Goal: Task Accomplishment & Management: Use online tool/utility

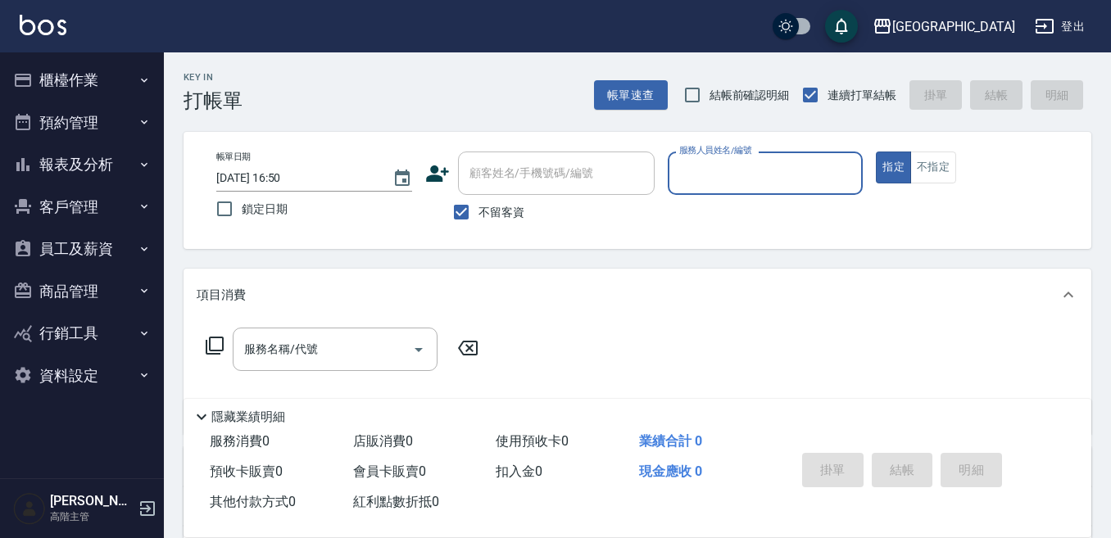
click at [803, 168] on input "服務人員姓名/編號" at bounding box center [765, 173] width 181 height 29
click at [802, 169] on input "9" at bounding box center [765, 173] width 181 height 29
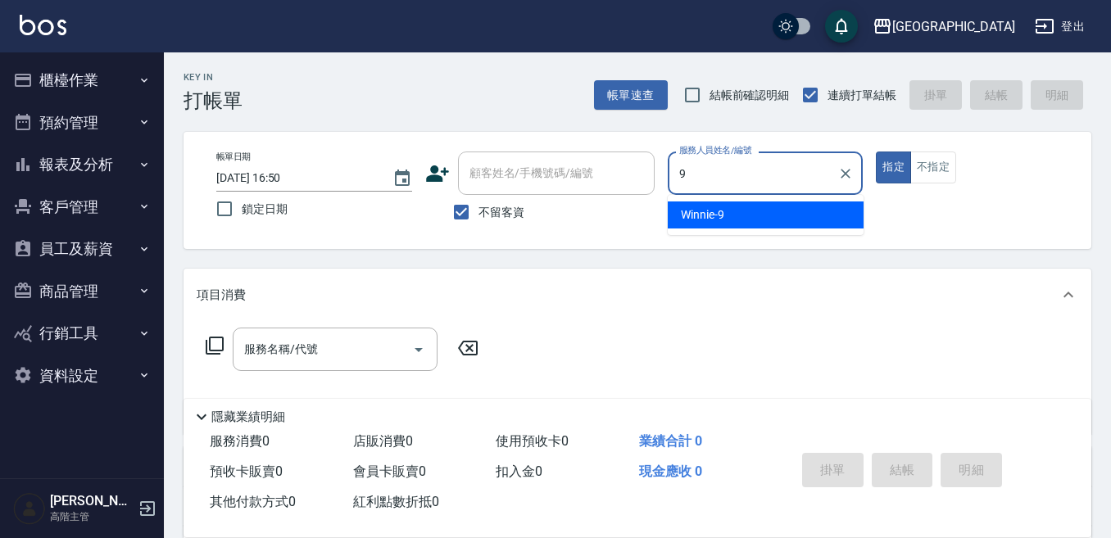
type input "9"
type button "true"
type input "Winnie-9"
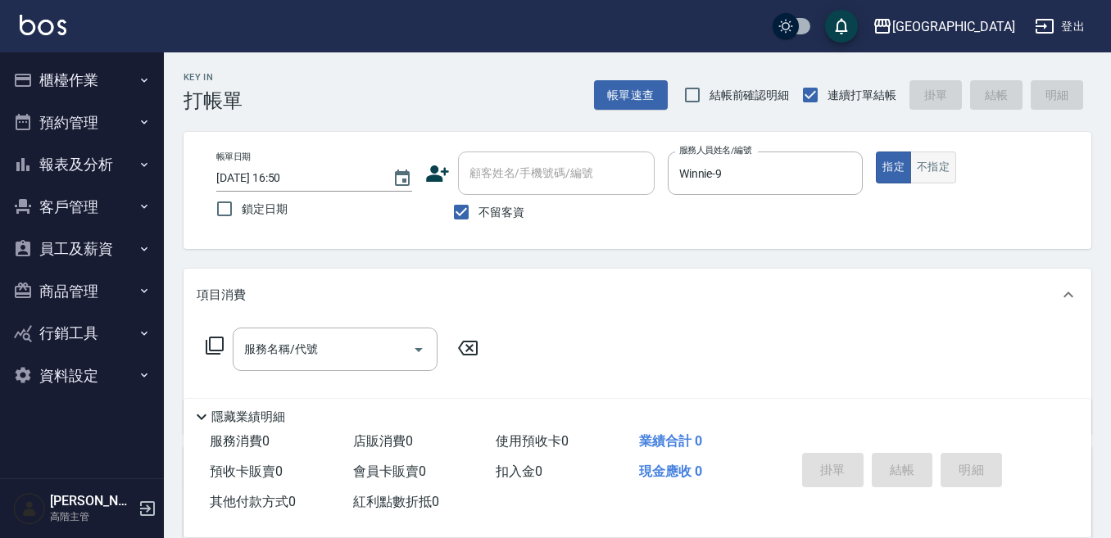
click at [926, 175] on button "不指定" at bounding box center [934, 168] width 46 height 32
click at [283, 352] on div "服務名稱/代號 服務名稱/代號" at bounding box center [335, 349] width 205 height 43
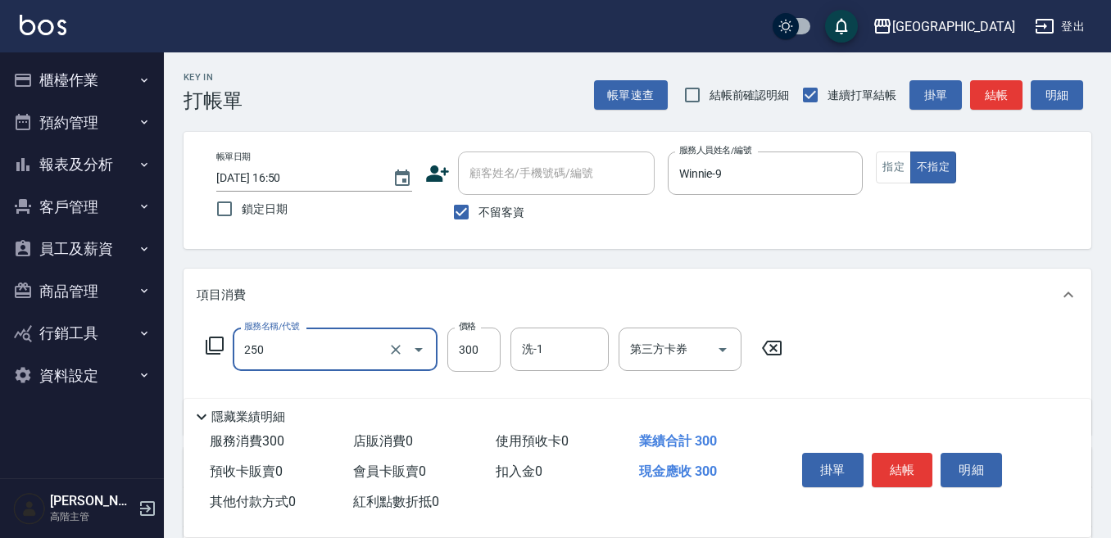
type input "日式洗髮(250)"
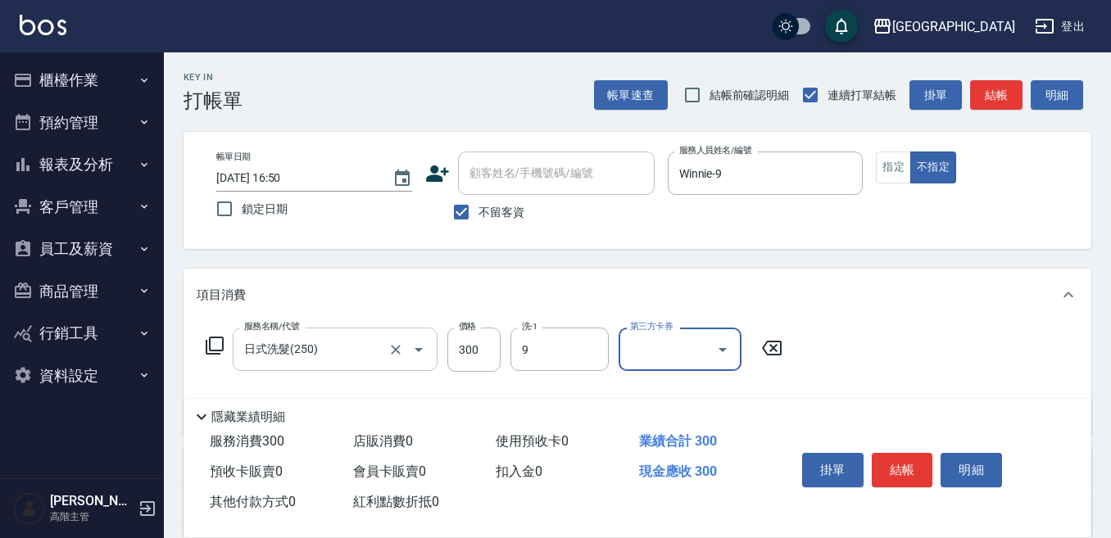
type input "Winnie-9"
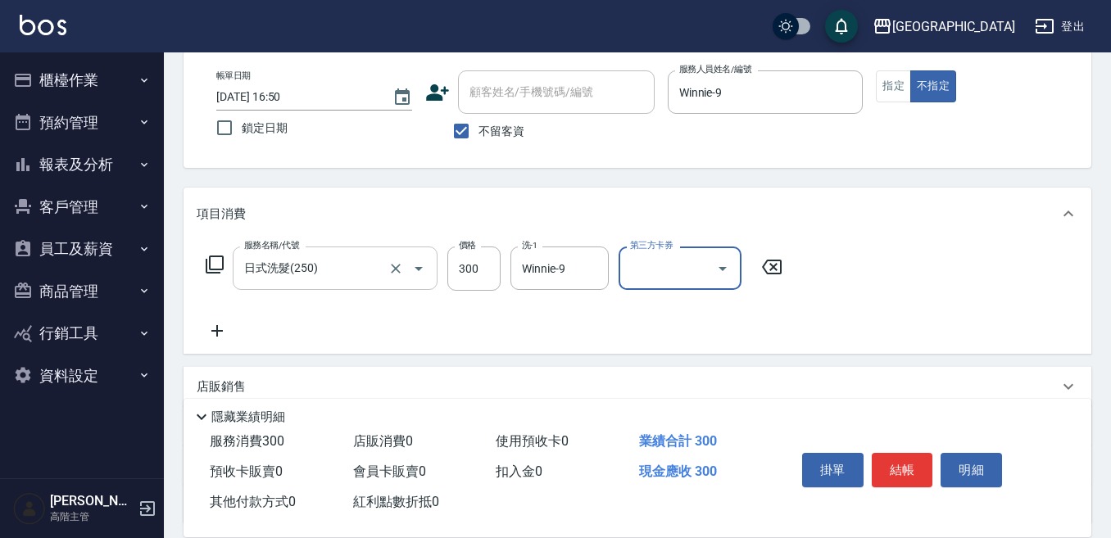
scroll to position [82, 0]
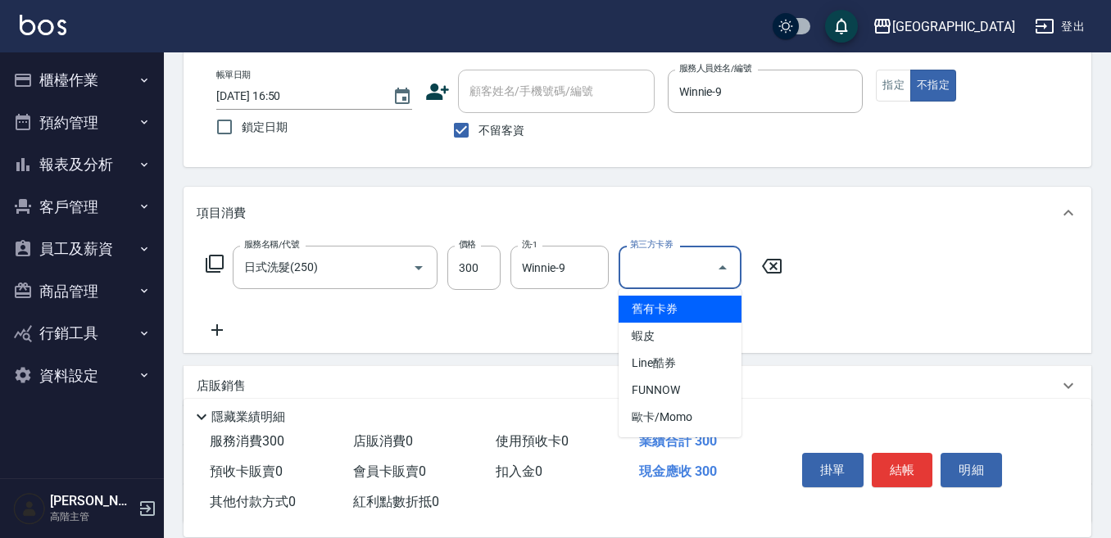
click at [774, 315] on div "服務名稱/代號 日式洗髮(250) 服務名稱/代號 價格 300 價格 洗-1 Winnie-9 洗-1 第三方卡券 第三方卡券" at bounding box center [495, 293] width 596 height 94
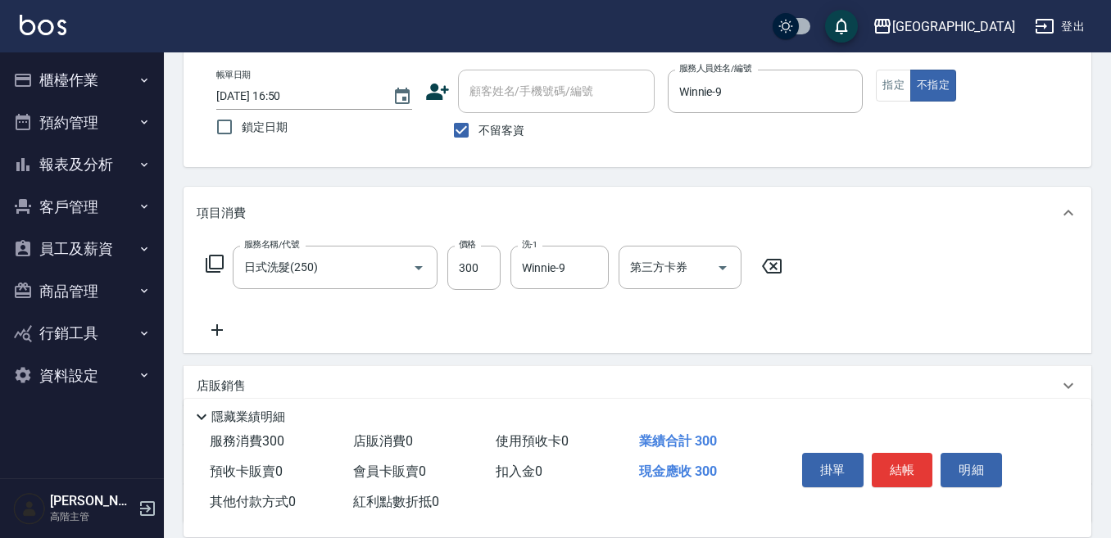
click at [214, 330] on icon at bounding box center [216, 330] width 11 height 11
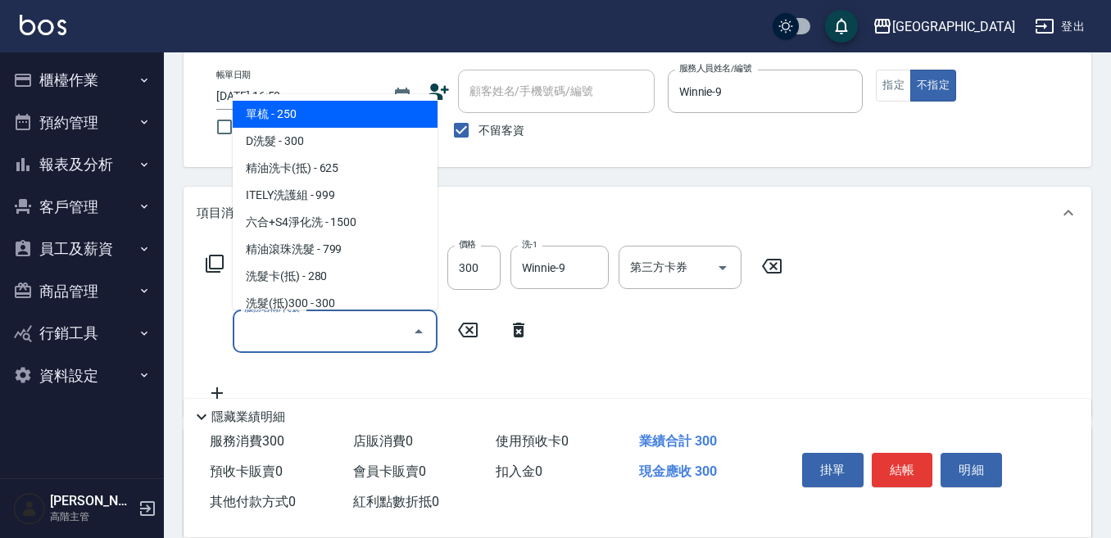
click at [268, 325] on input "服務名稱/代號" at bounding box center [323, 331] width 166 height 29
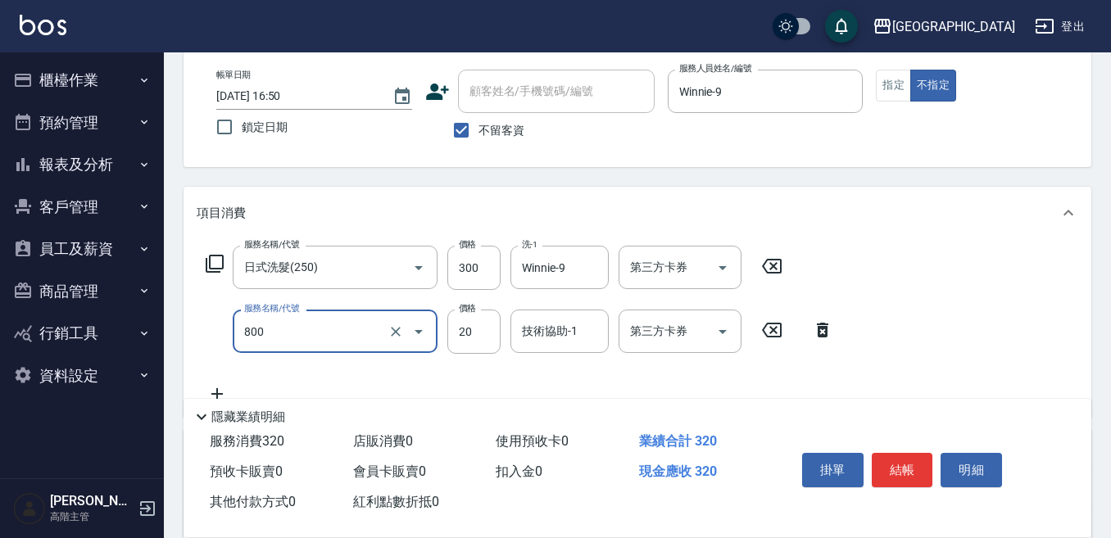
type input "潤絲精(800)"
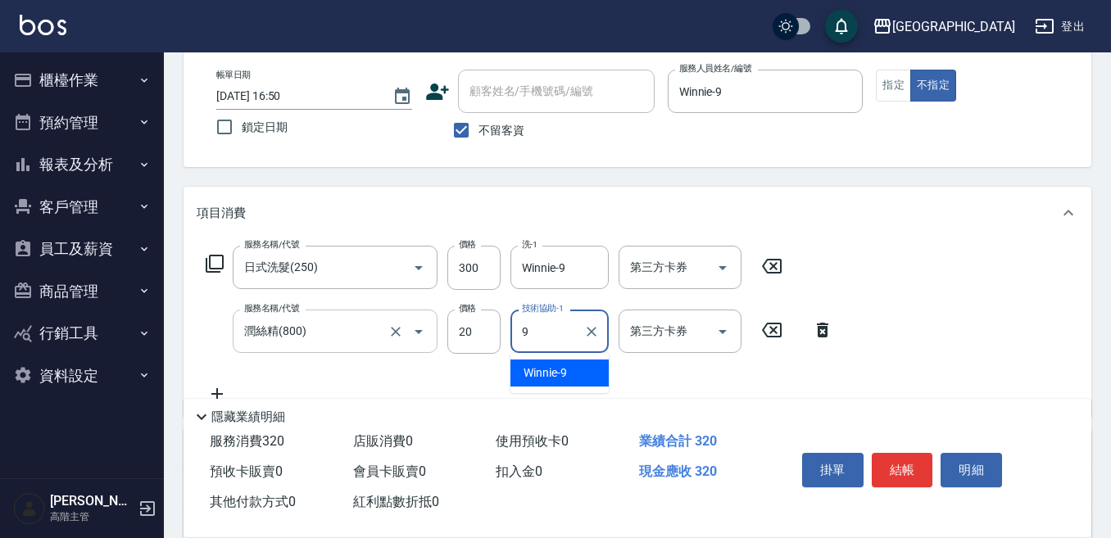
type input "Winnie-9"
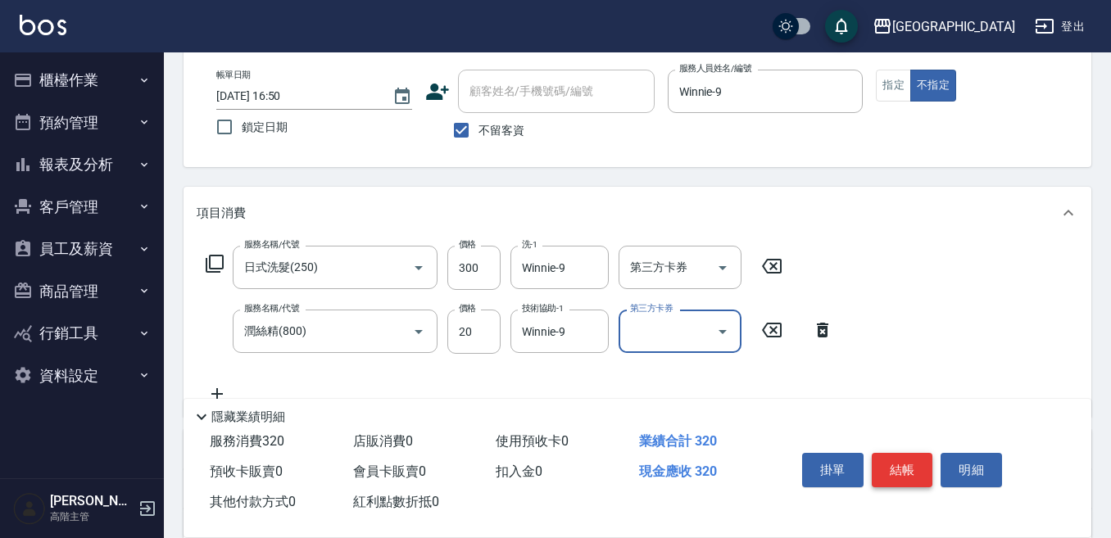
click at [902, 467] on button "結帳" at bounding box center [902, 470] width 61 height 34
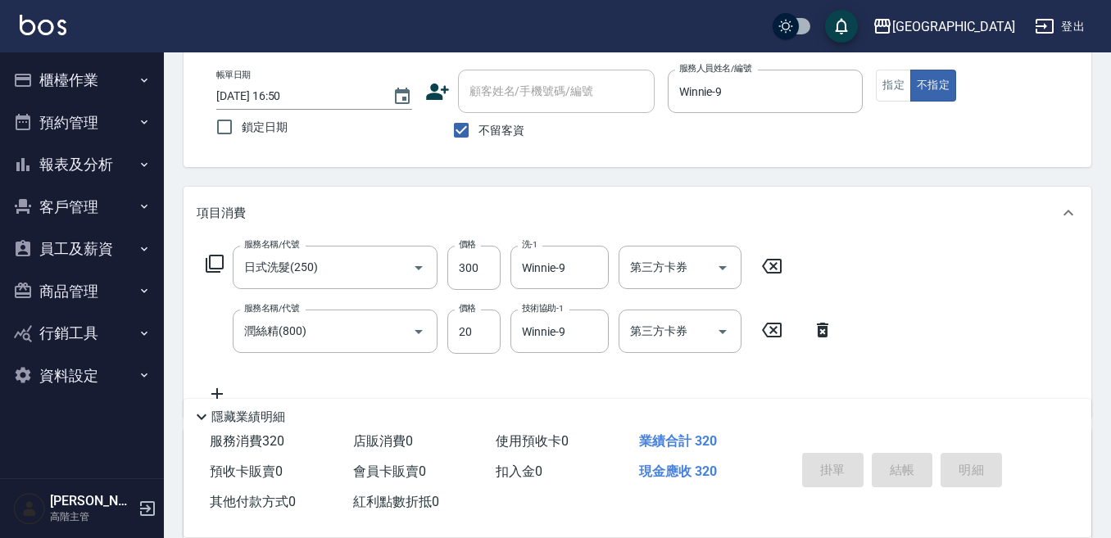
type input "[DATE] 16:51"
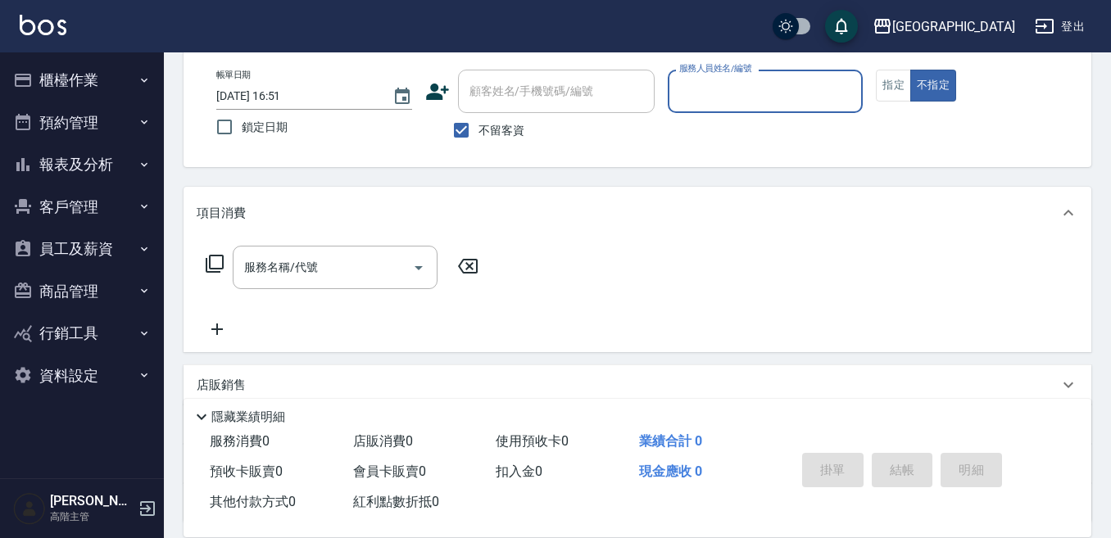
click at [699, 75] on label "服務人員姓名/編號" at bounding box center [715, 68] width 72 height 12
click at [699, 77] on input "服務人員姓名/編號" at bounding box center [765, 91] width 181 height 29
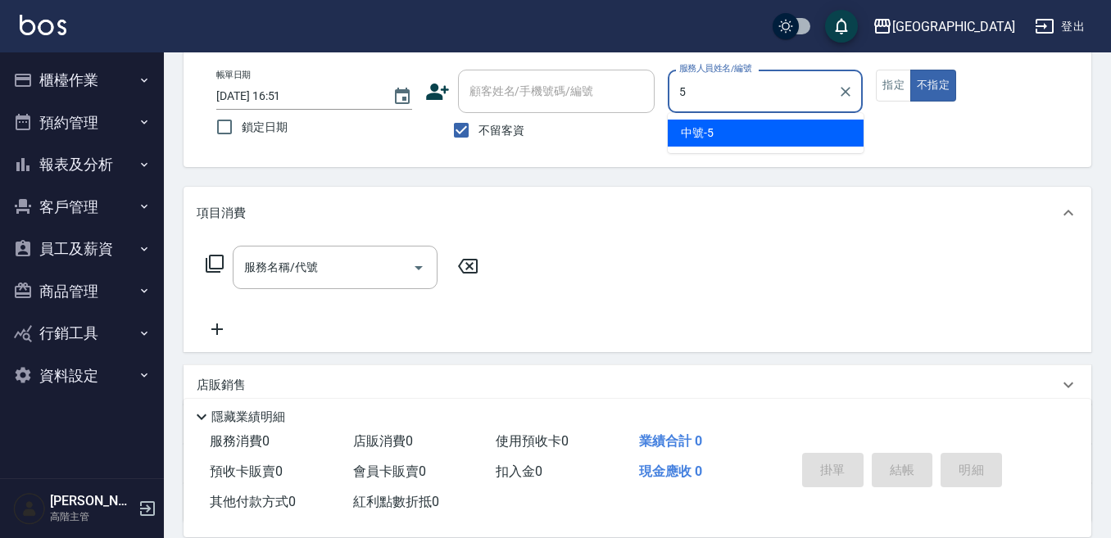
type input "5"
type button "false"
type input "中號-5"
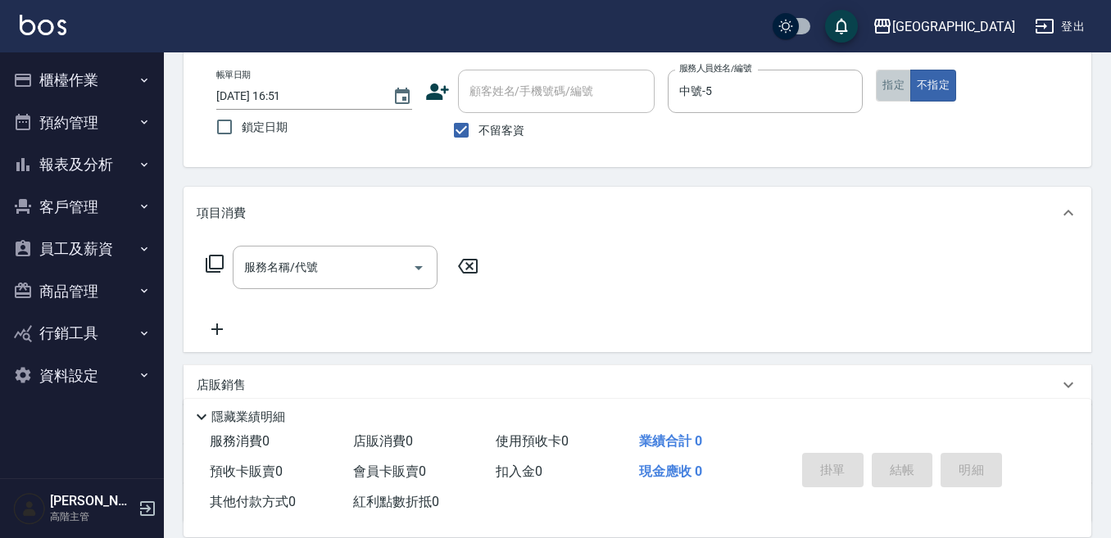
click at [889, 82] on button "指定" at bounding box center [893, 86] width 35 height 32
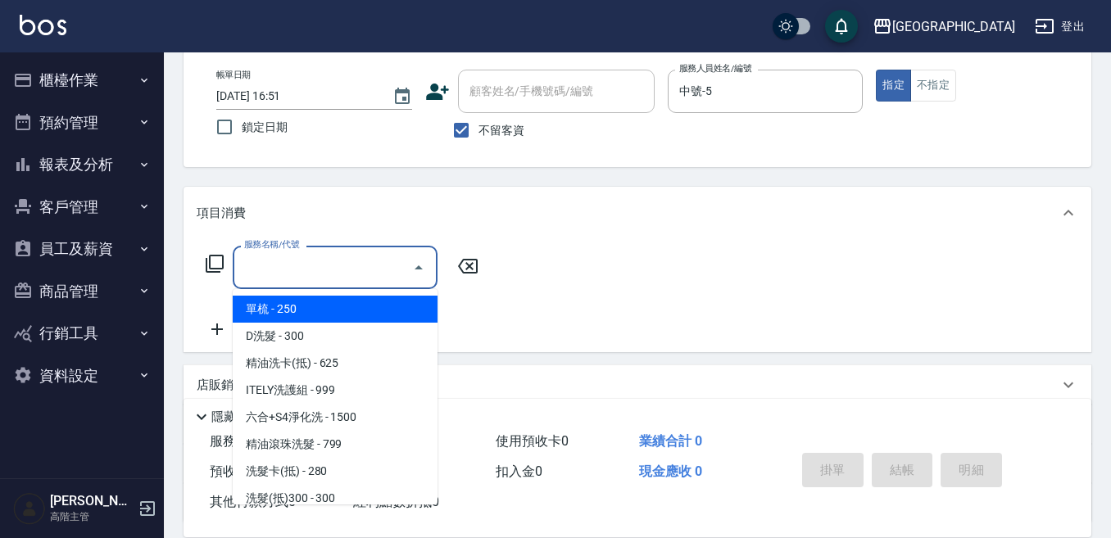
click at [373, 266] on input "服務名稱/代號" at bounding box center [323, 267] width 166 height 29
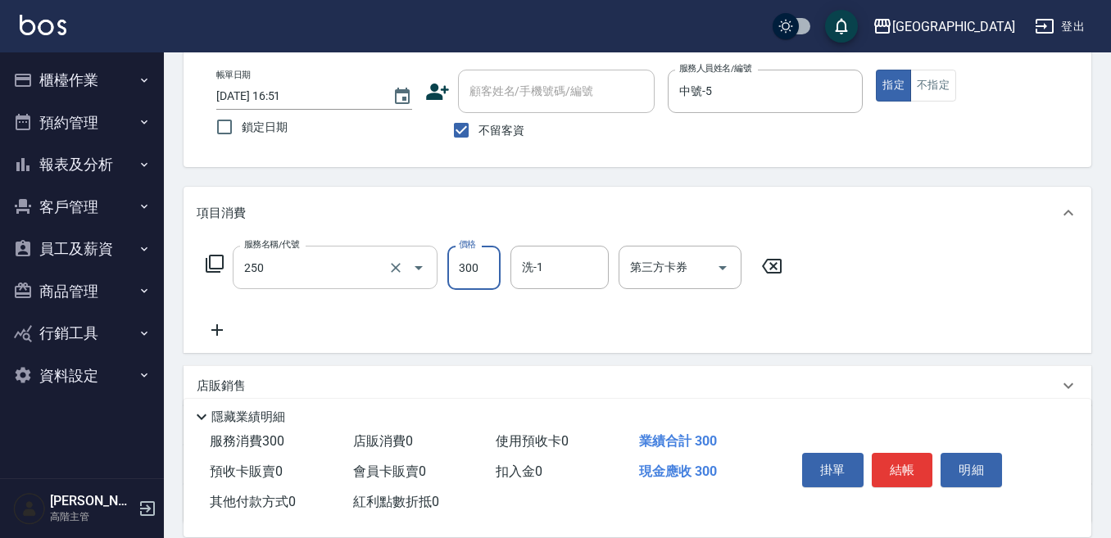
type input "日式洗髮(250)"
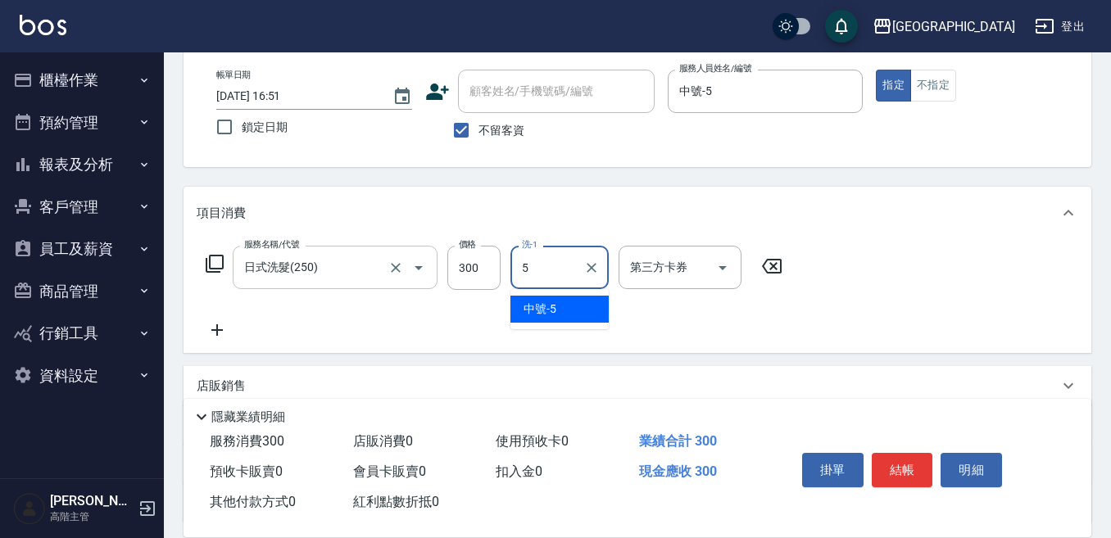
type input "中號-5"
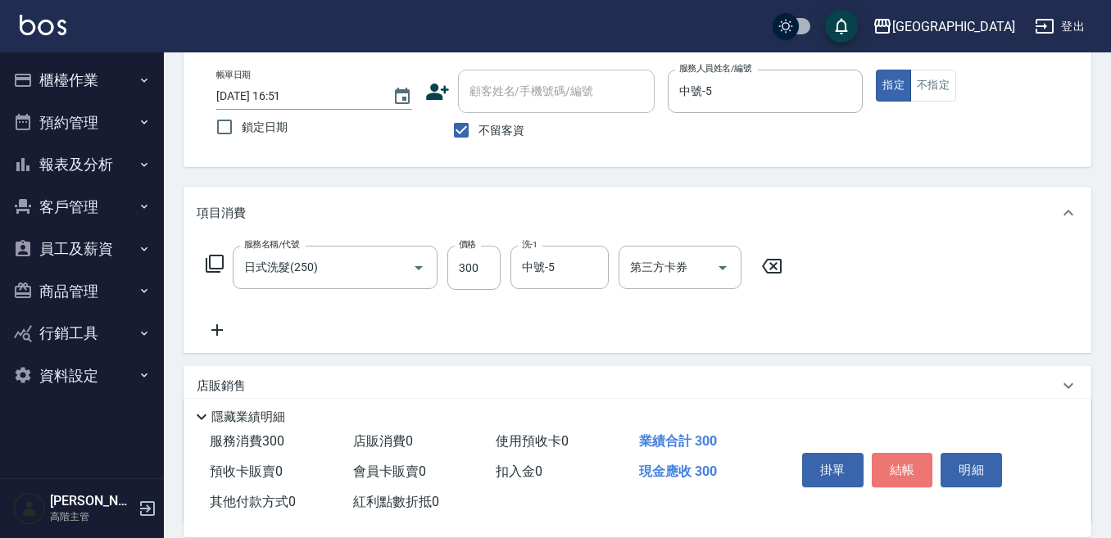
click at [902, 466] on button "結帳" at bounding box center [902, 470] width 61 height 34
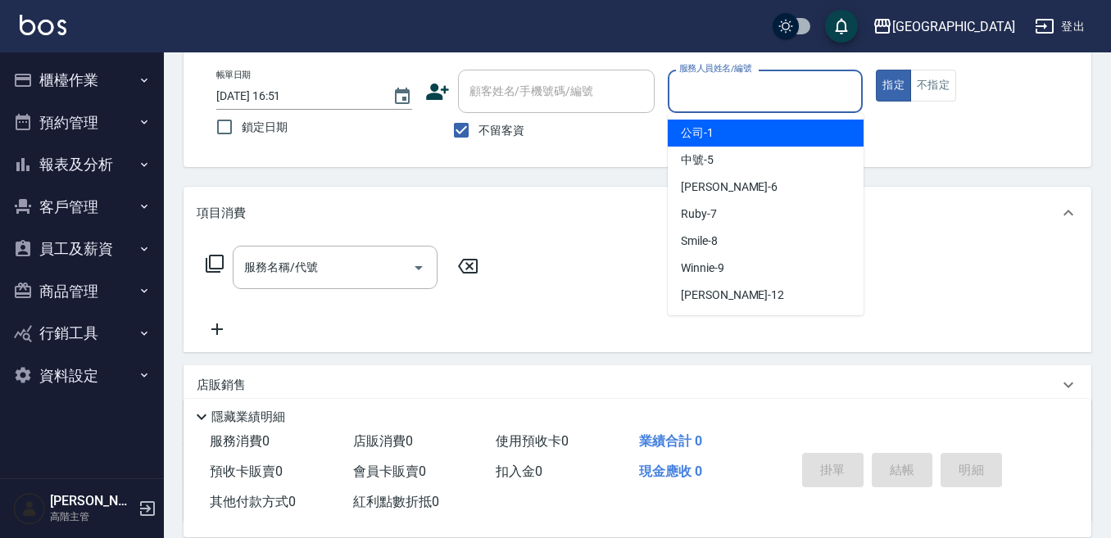
click at [811, 98] on input "服務人員姓名/編號" at bounding box center [765, 91] width 181 height 29
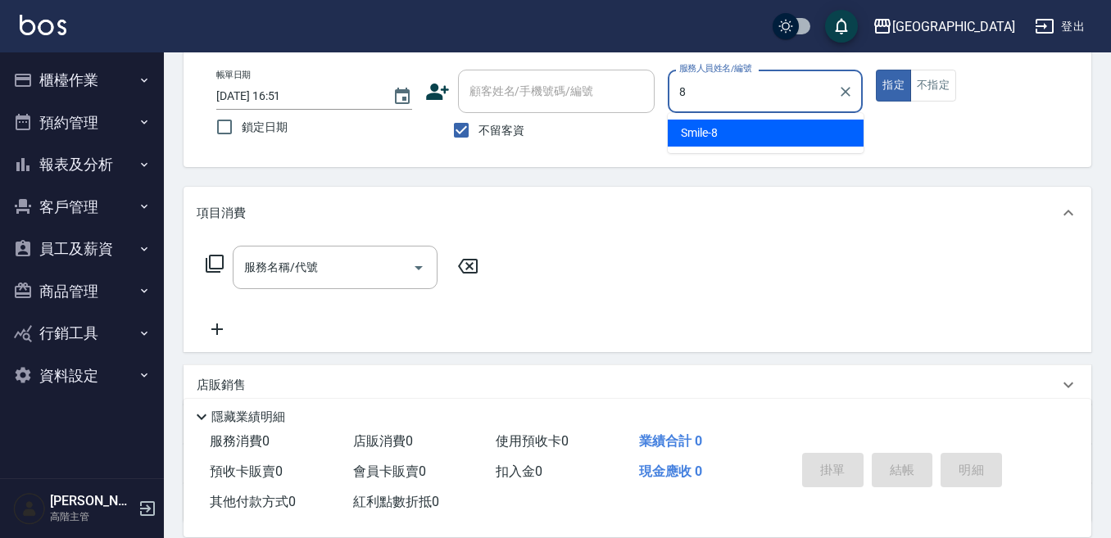
type input "Smile-8"
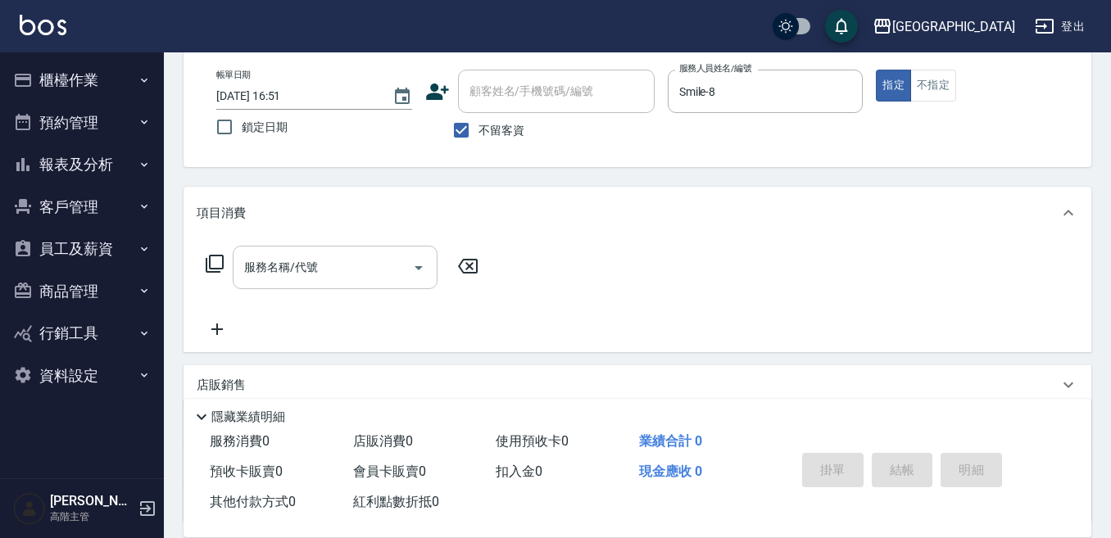
click at [305, 273] on input "服務名稱/代號" at bounding box center [323, 267] width 166 height 29
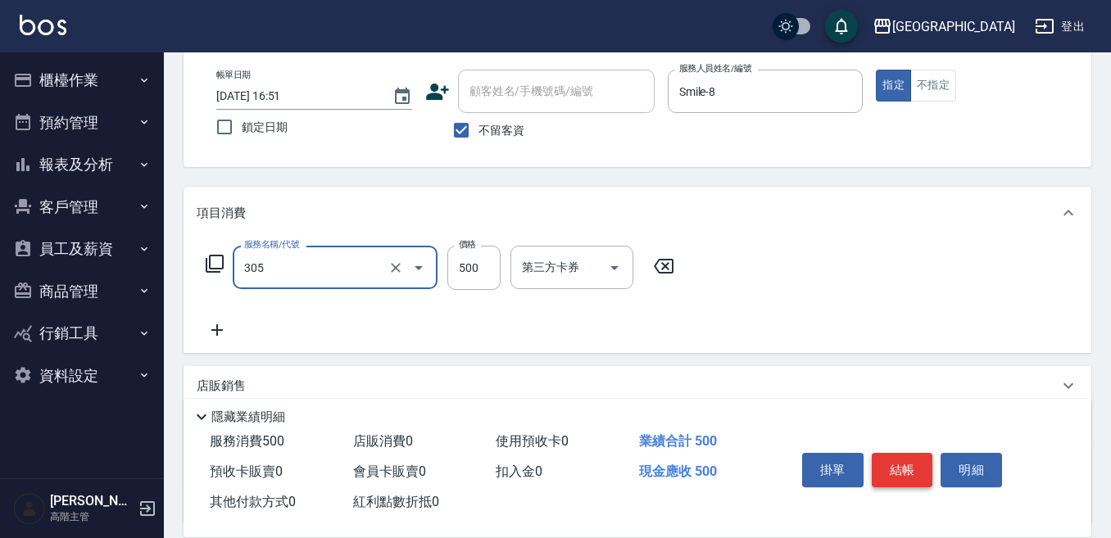
type input "剪髮500(305)"
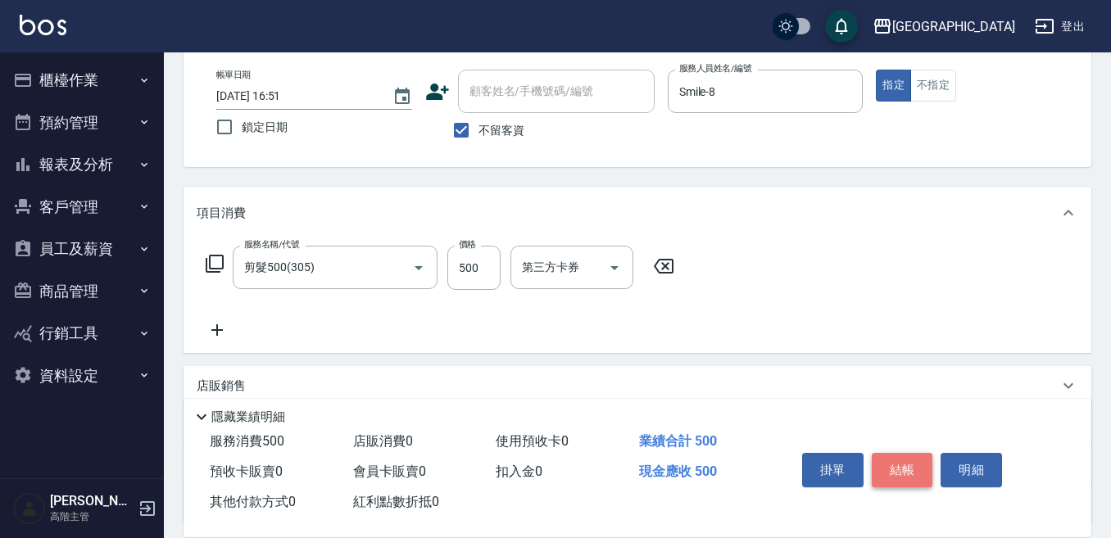
click at [897, 466] on button "結帳" at bounding box center [902, 470] width 61 height 34
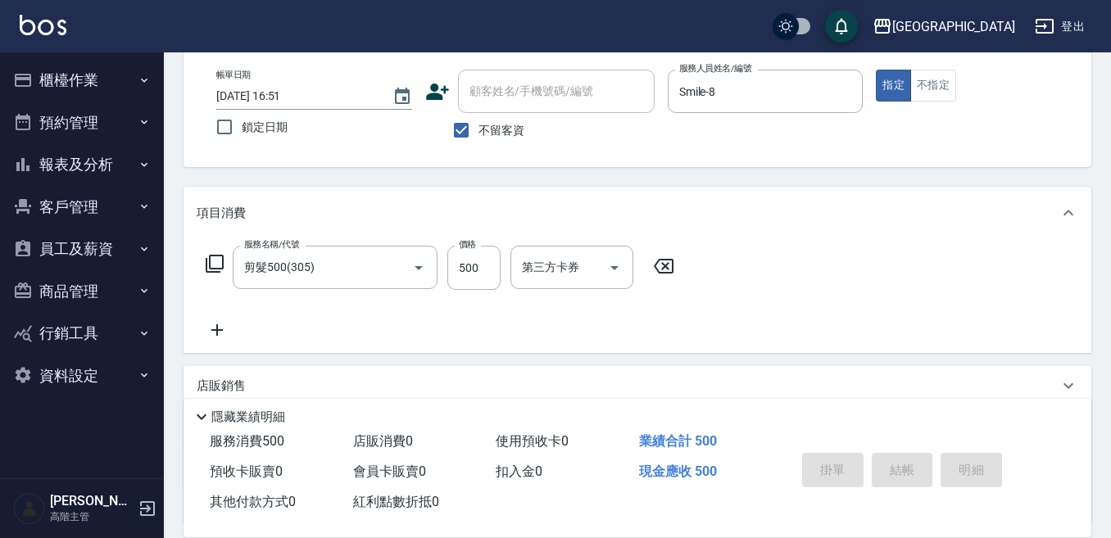
type input "[DATE] 16:52"
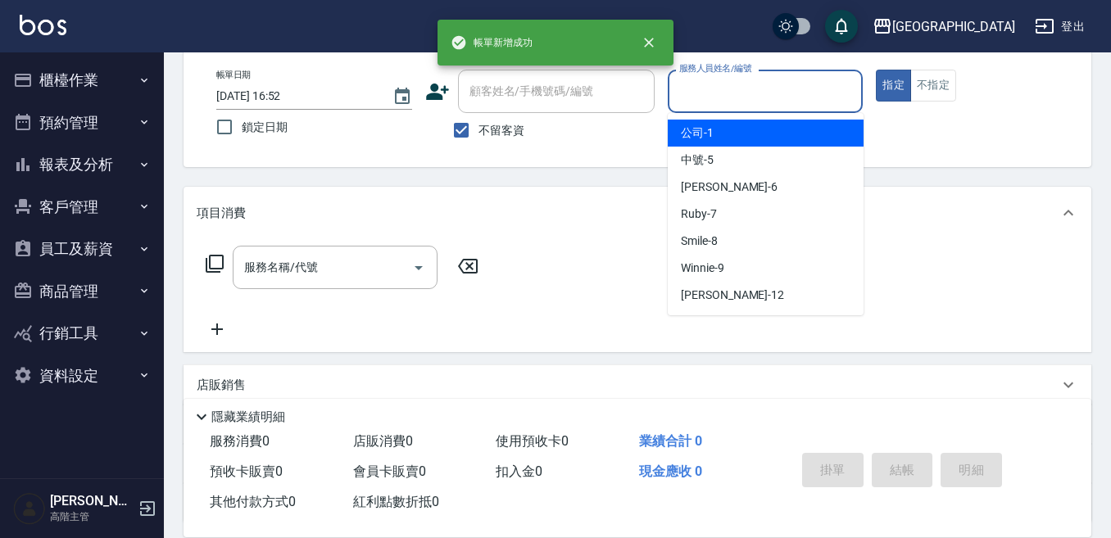
click at [793, 98] on input "服務人員姓名/編號" at bounding box center [765, 91] width 181 height 29
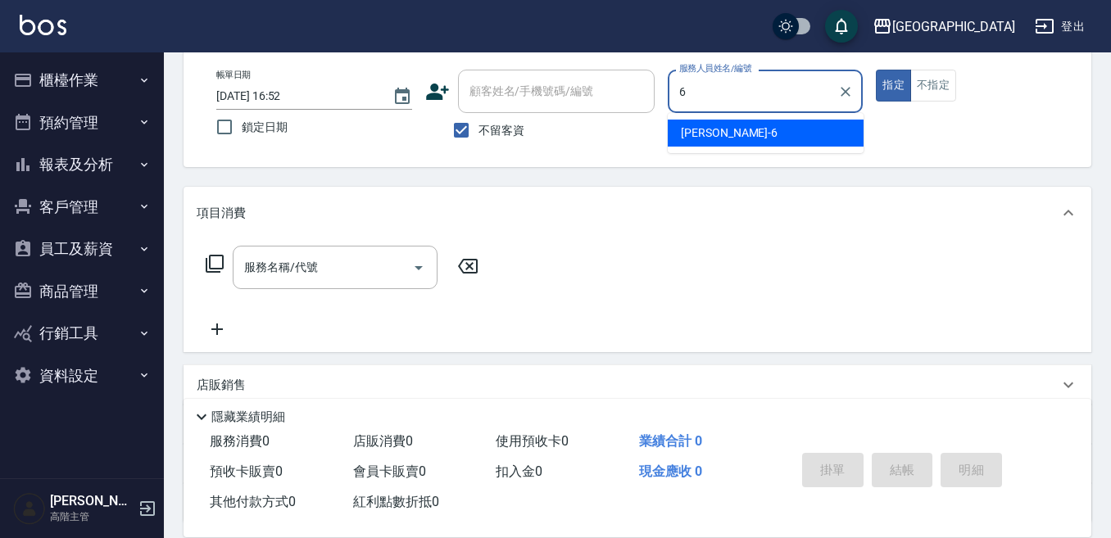
type input "[PERSON_NAME]-6"
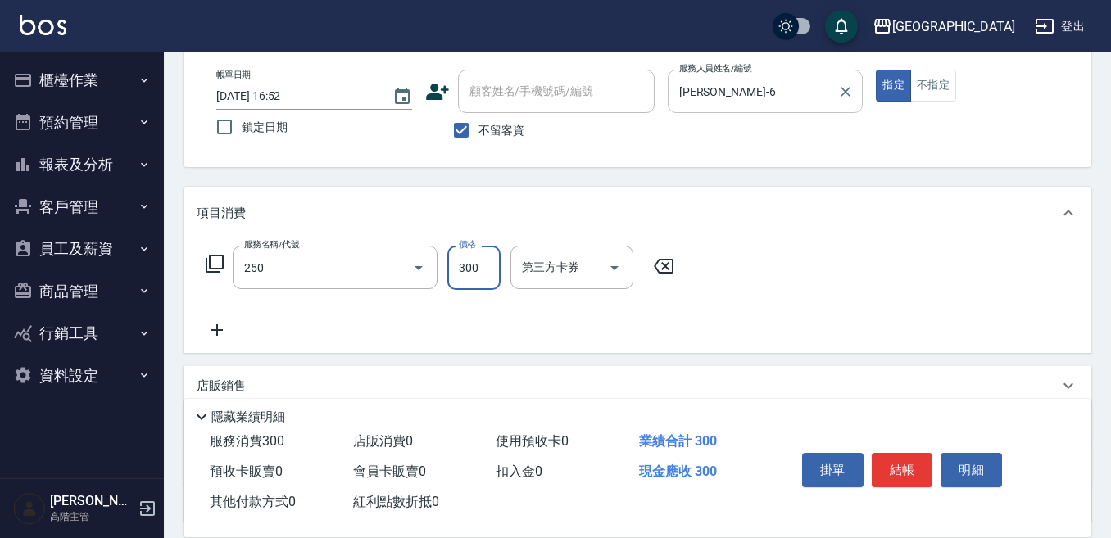
type input "日式洗髮(250)"
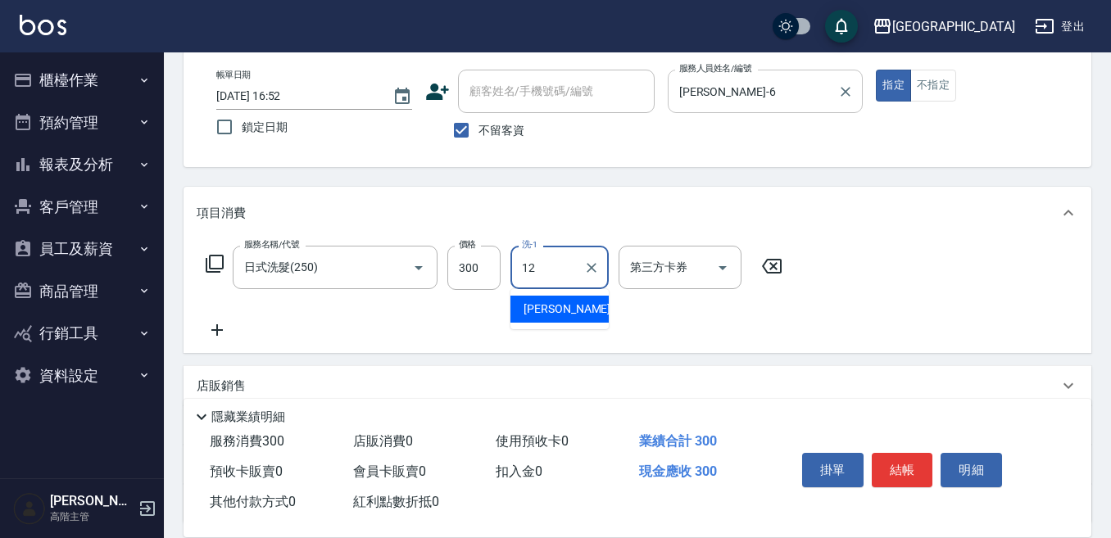
type input "[PERSON_NAME]-12"
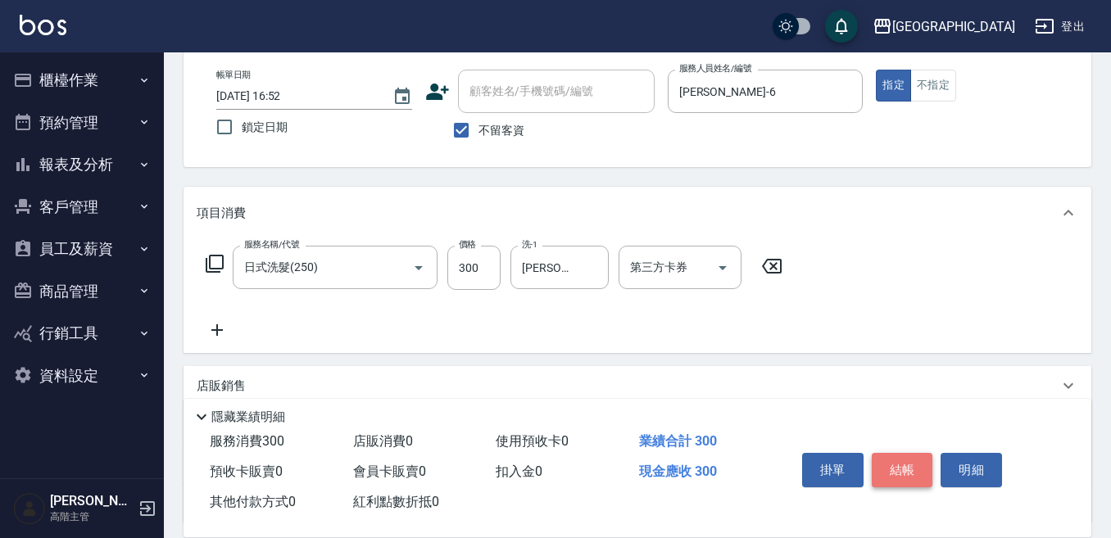
click at [911, 453] on button "結帳" at bounding box center [902, 470] width 61 height 34
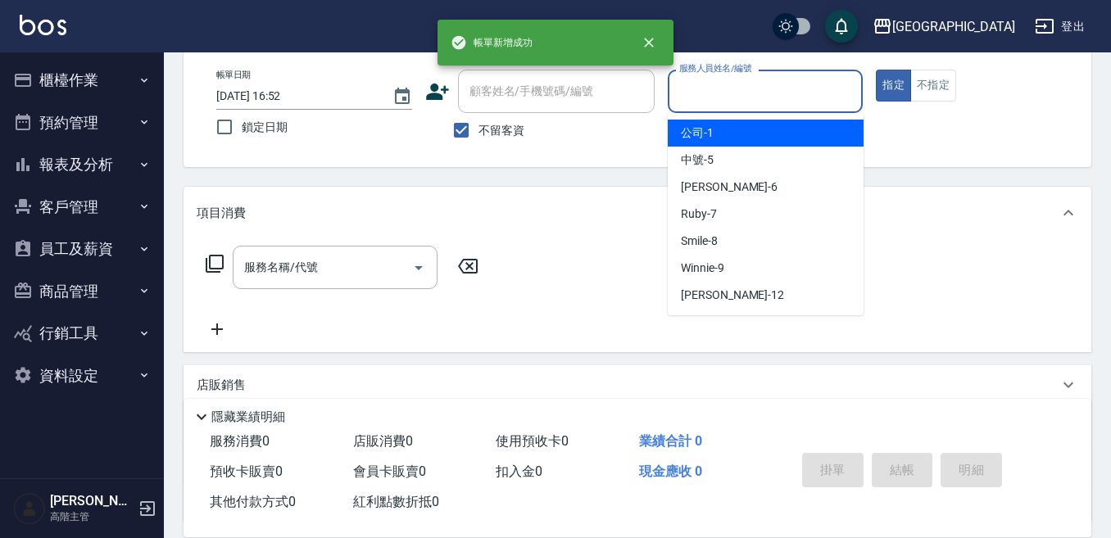
click at [715, 94] on input "服務人員姓名/編號" at bounding box center [765, 91] width 181 height 29
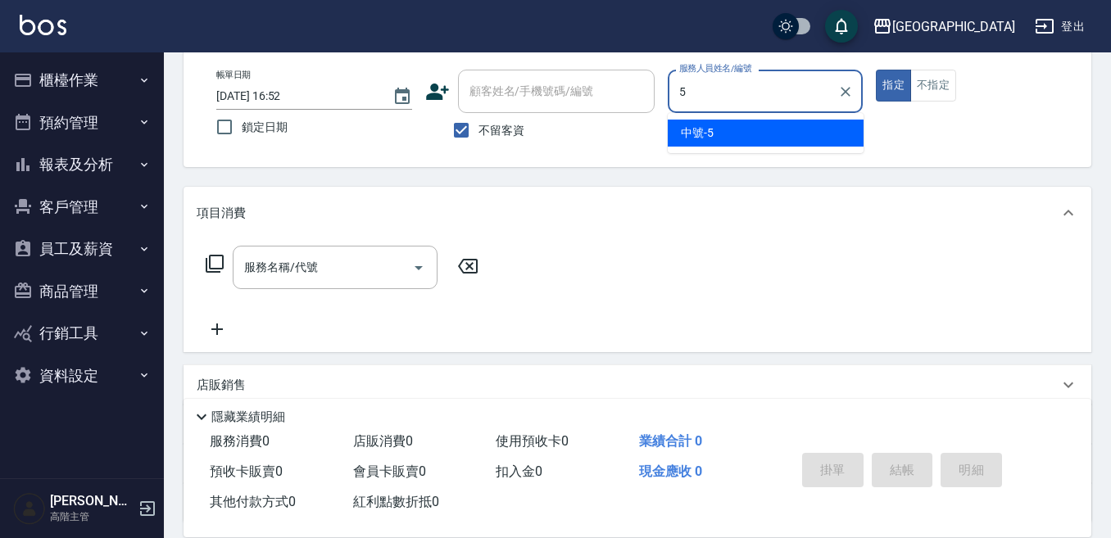
type input "中號-5"
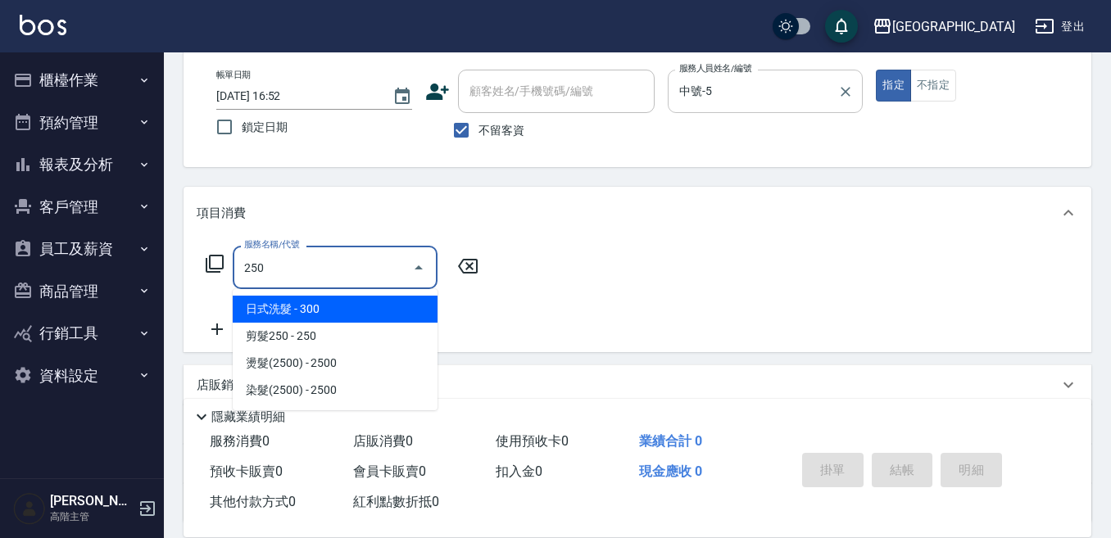
type input "日式洗髮(250)"
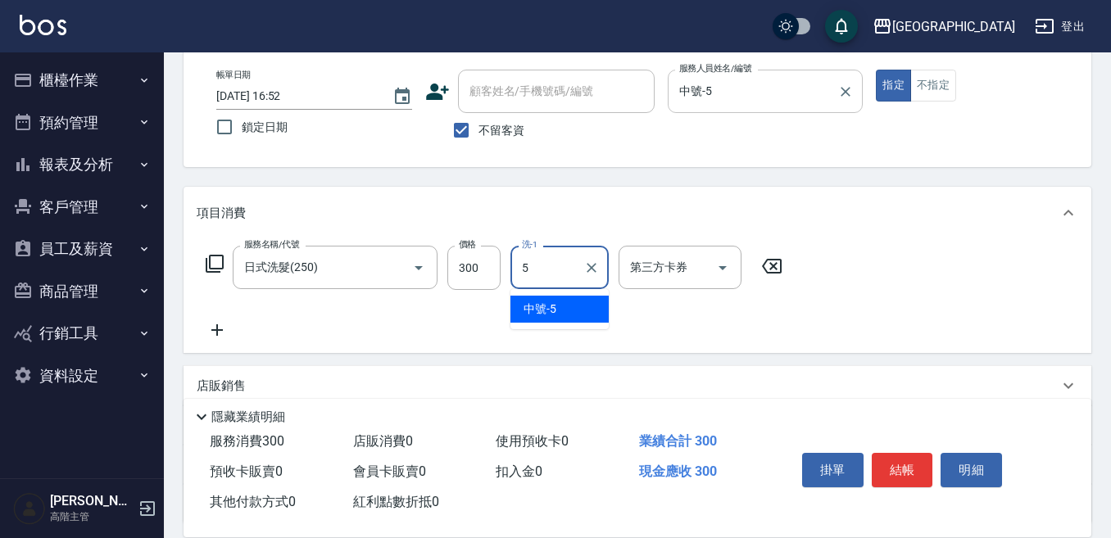
type input "中號-5"
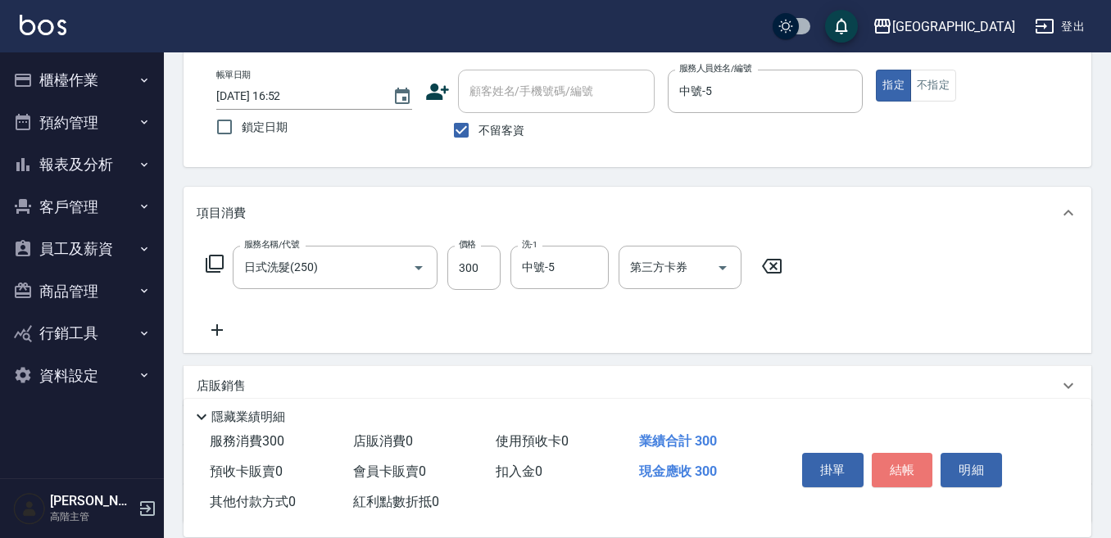
click at [890, 469] on button "結帳" at bounding box center [902, 470] width 61 height 34
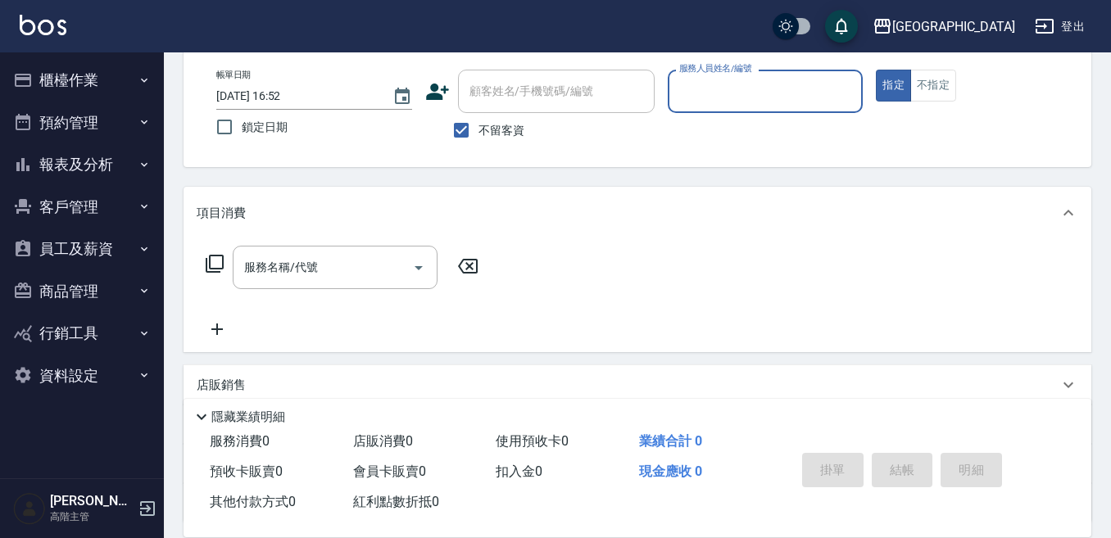
click at [767, 96] on input "服務人員姓名/編號" at bounding box center [765, 91] width 181 height 29
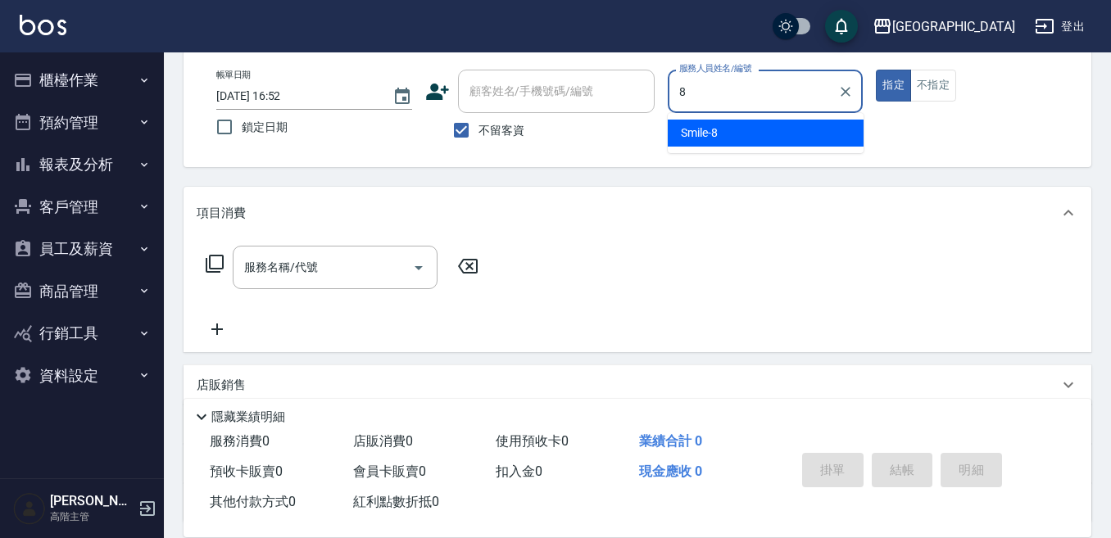
type input "Smile-8"
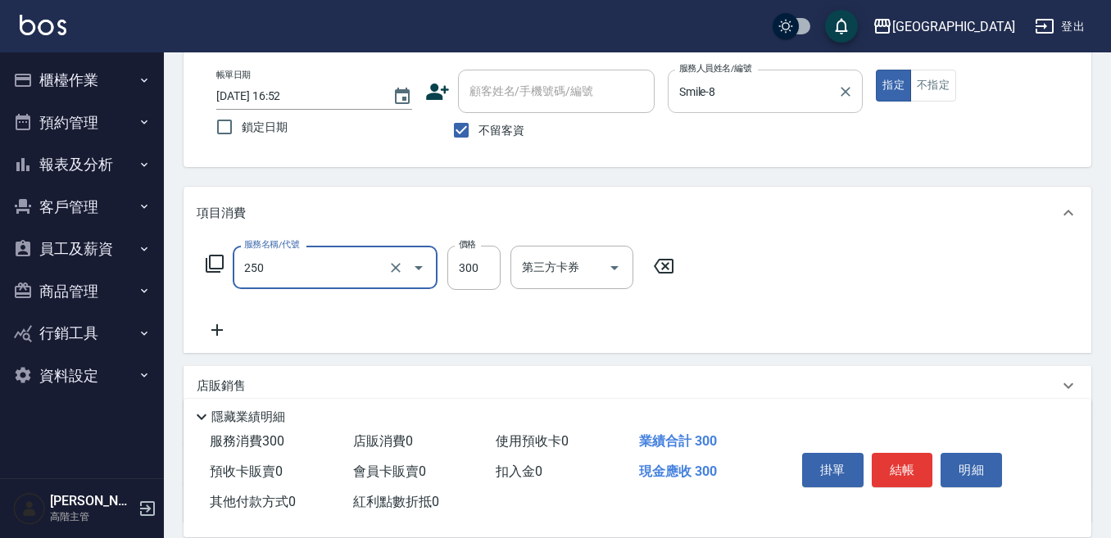
type input "日式洗髮(250)"
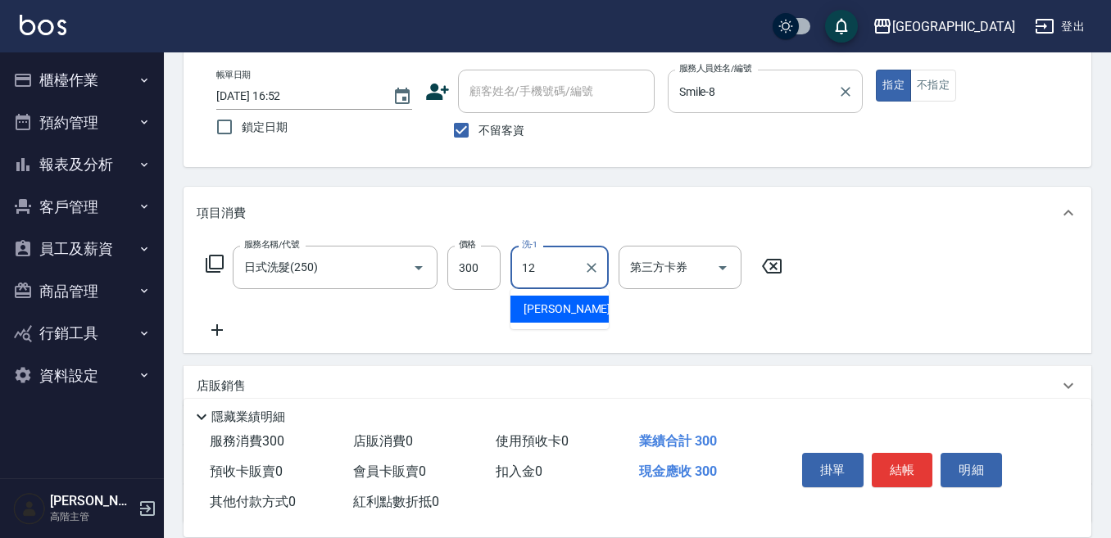
type input "[PERSON_NAME]-12"
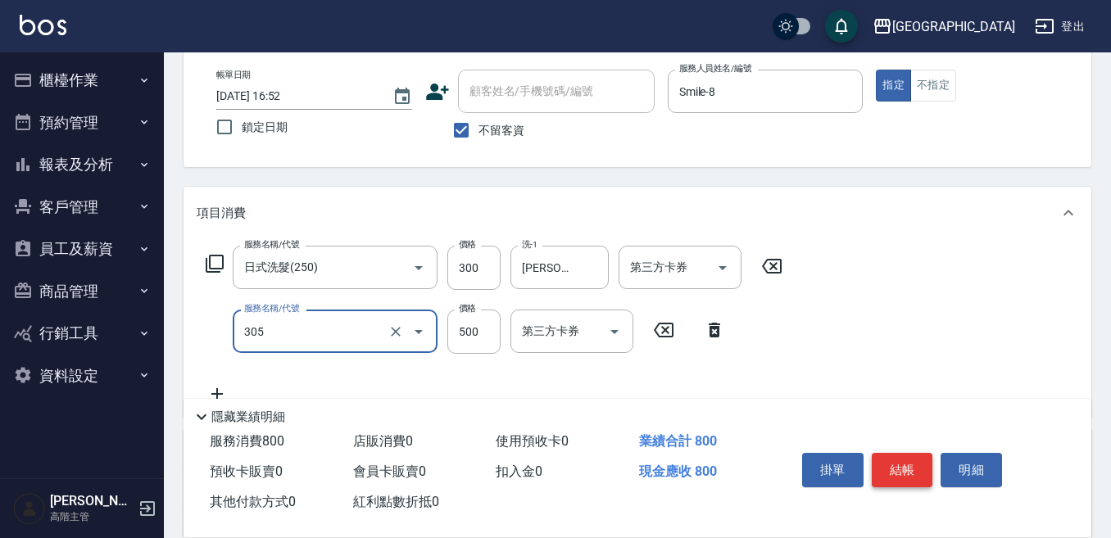
type input "剪髮500(305)"
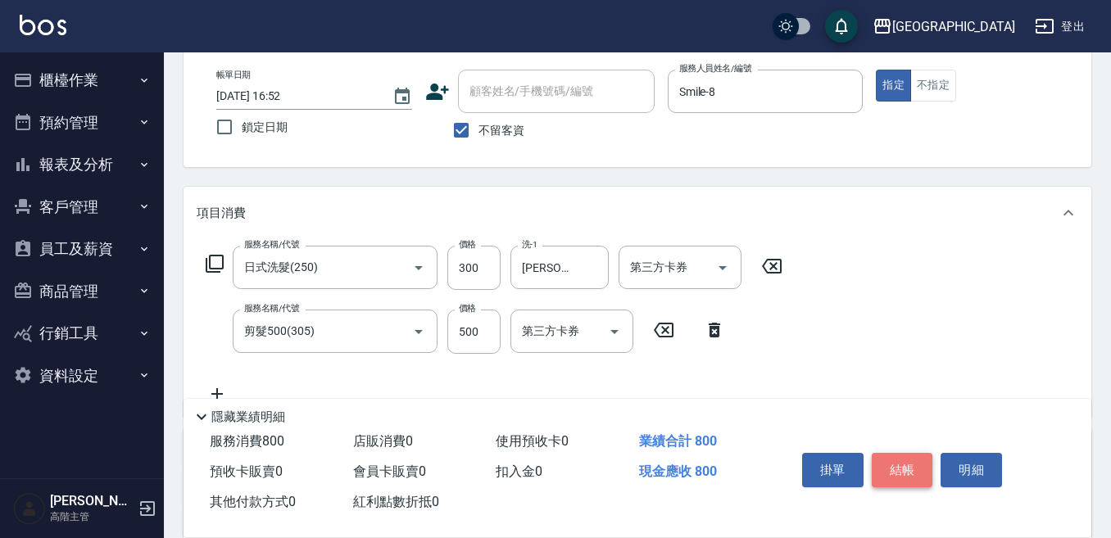
click at [911, 464] on button "結帳" at bounding box center [902, 470] width 61 height 34
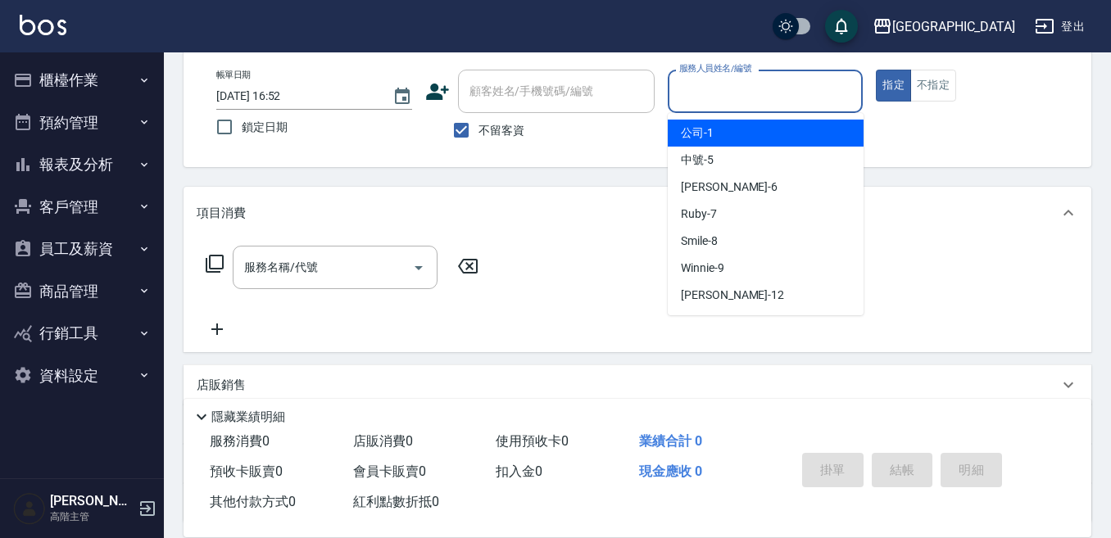
click at [779, 102] on input "服務人員姓名/編號" at bounding box center [765, 91] width 181 height 29
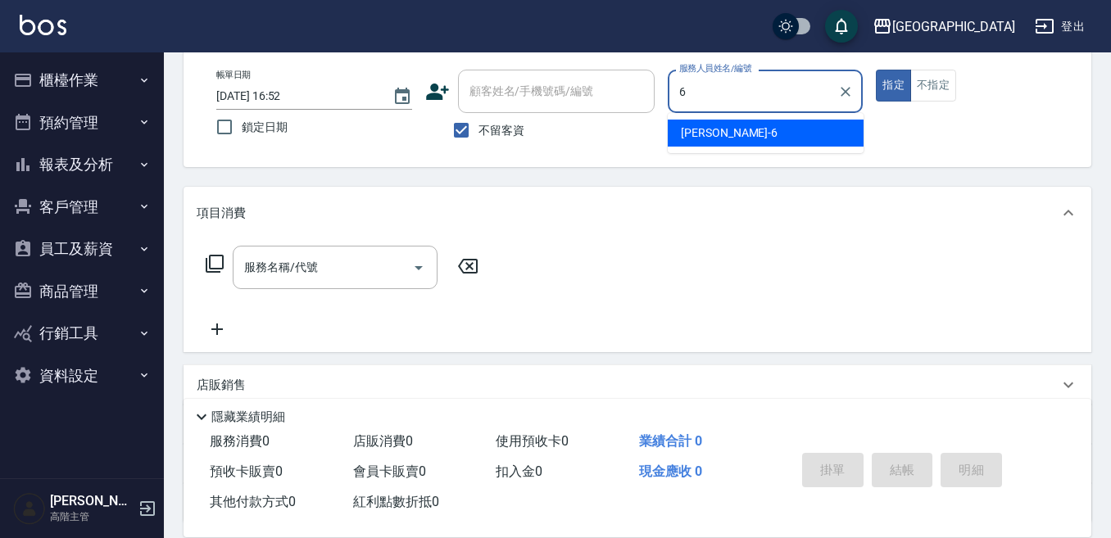
type input "[PERSON_NAME]-6"
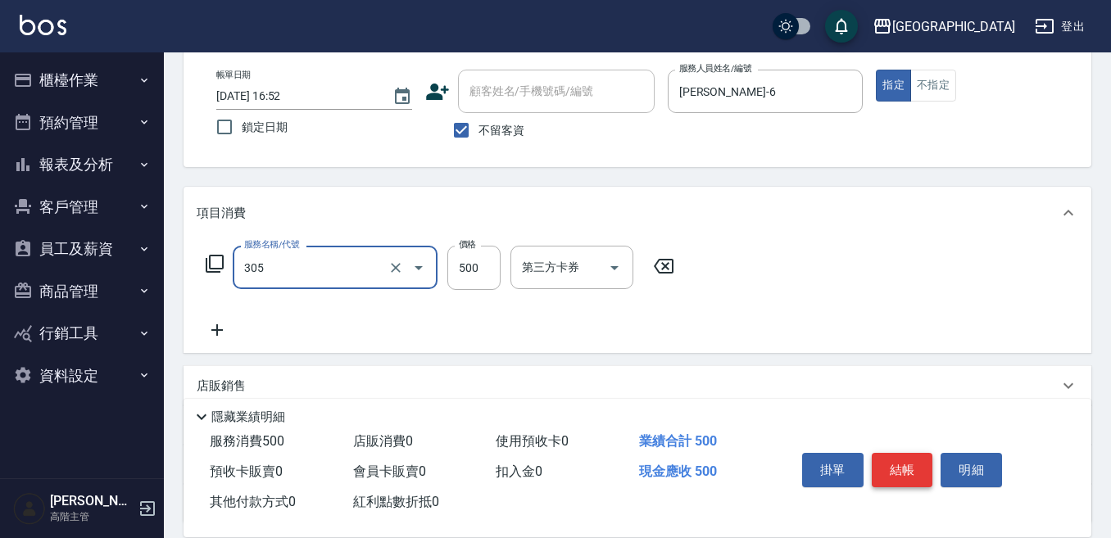
type input "剪髮500(305)"
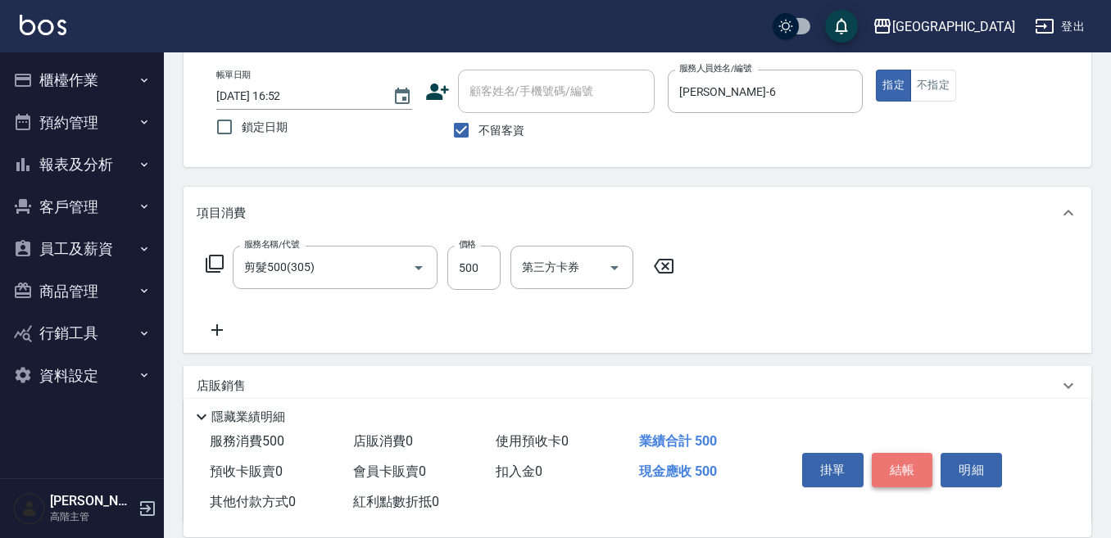
click at [897, 463] on button "結帳" at bounding box center [902, 470] width 61 height 34
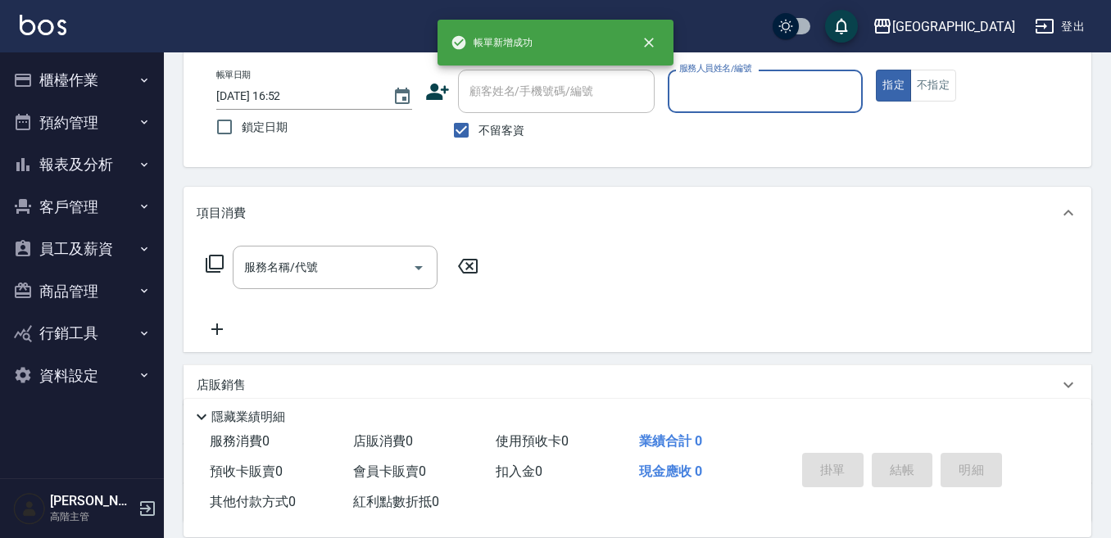
click at [789, 90] on input "服務人員姓名/編號" at bounding box center [765, 91] width 181 height 29
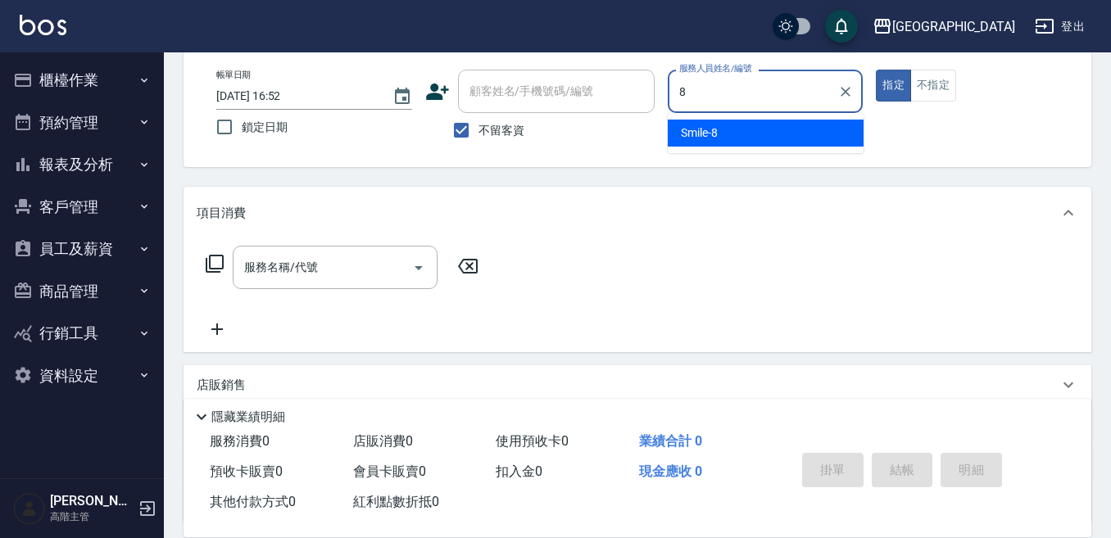
type input "Smile-8"
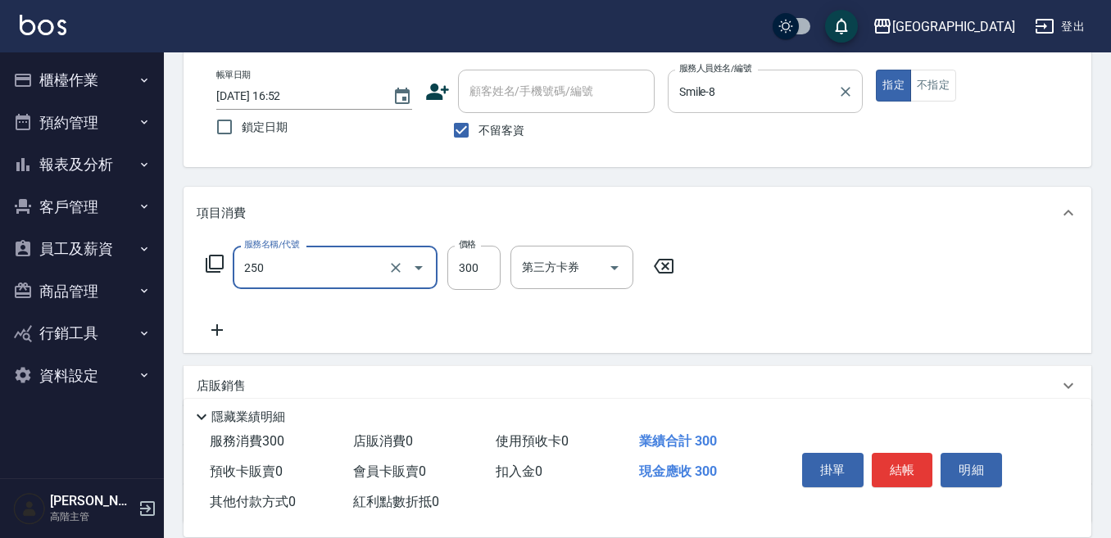
type input "日式洗髮(250)"
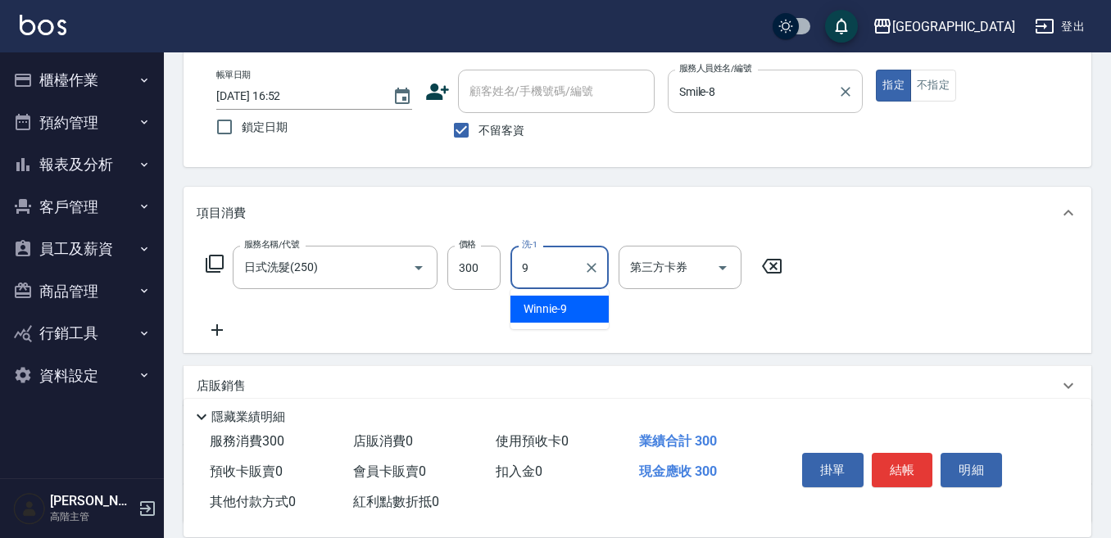
type input "Winnie-9"
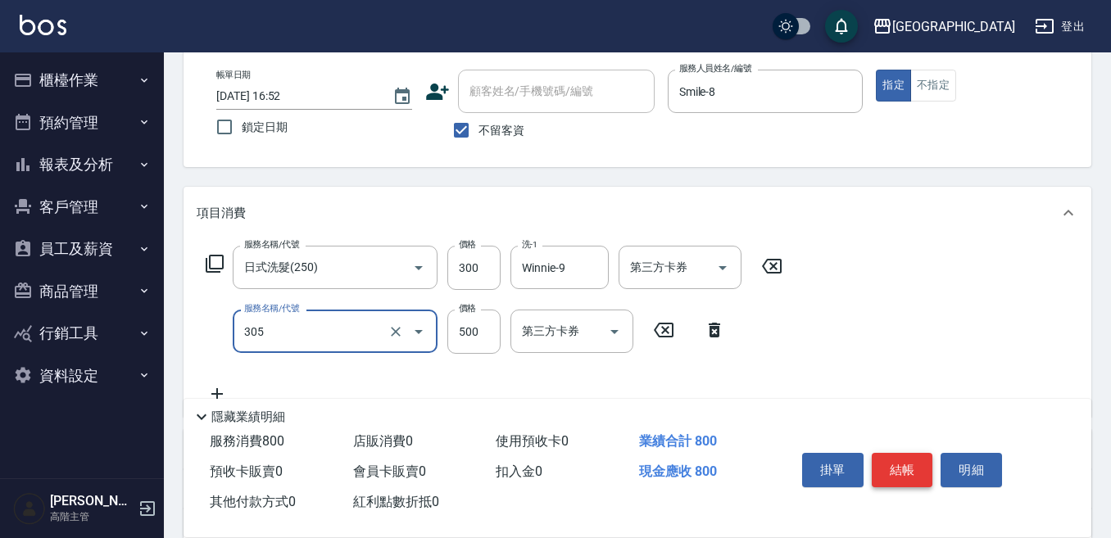
type input "剪髮500(305)"
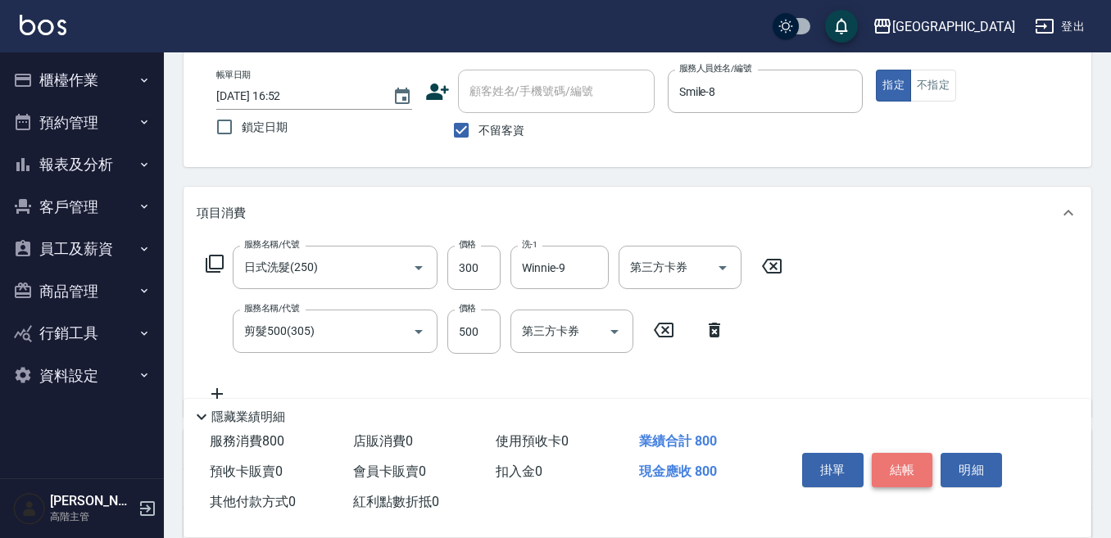
drag, startPoint x: 916, startPoint y: 461, endPoint x: 871, endPoint y: 484, distance: 50.6
click at [912, 465] on button "結帳" at bounding box center [902, 470] width 61 height 34
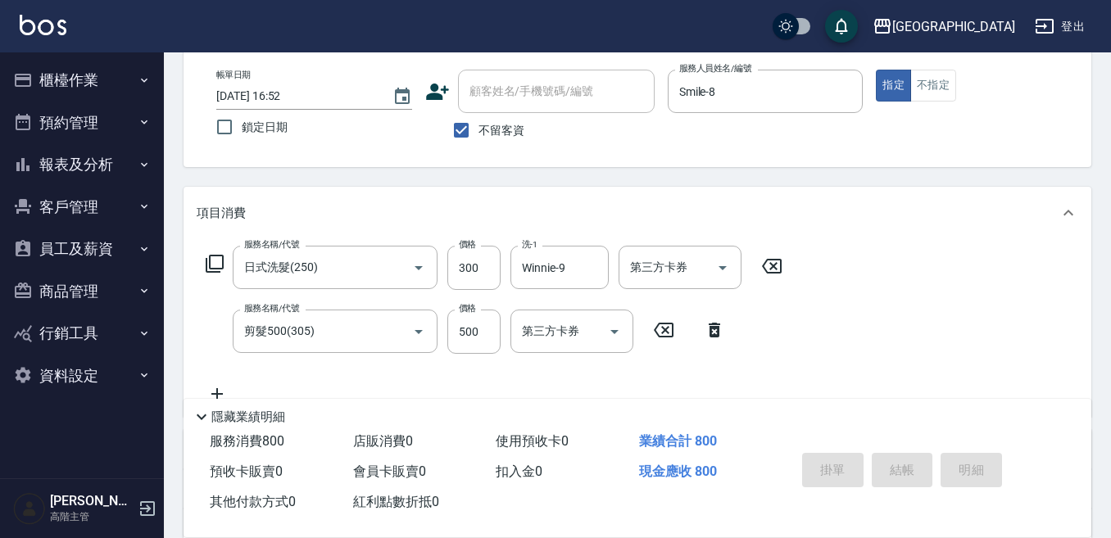
type input "[DATE] 16:53"
